Goal: Find specific page/section: Find specific page/section

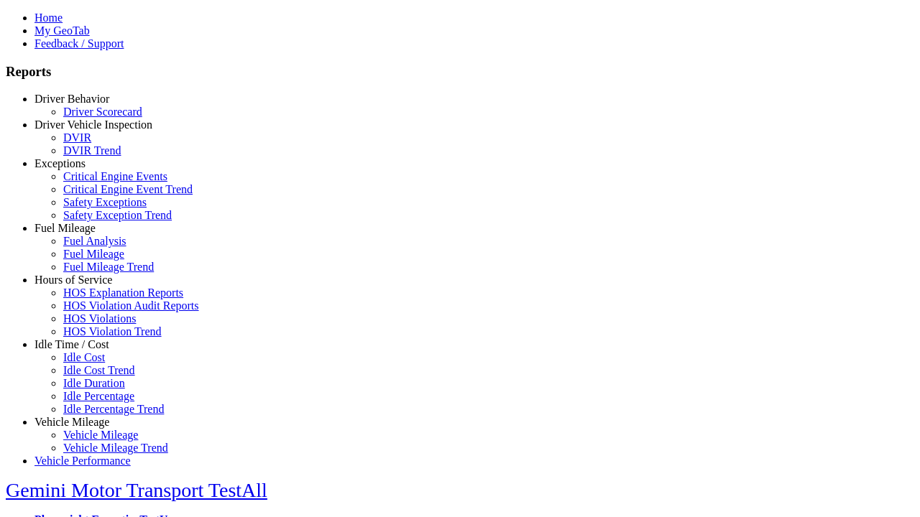
click at [83, 351] on link "Idle Time / Cost" at bounding box center [71, 344] width 75 height 12
click at [93, 377] on link "Idle Cost Trend" at bounding box center [99, 370] width 72 height 12
type input "*********"
